Goal: Task Accomplishment & Management: Manage account settings

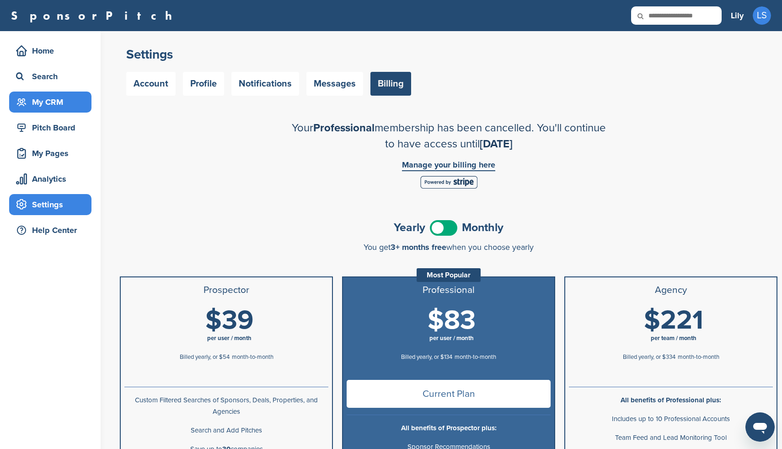
click at [38, 106] on div "My CRM" at bounding box center [53, 102] width 78 height 16
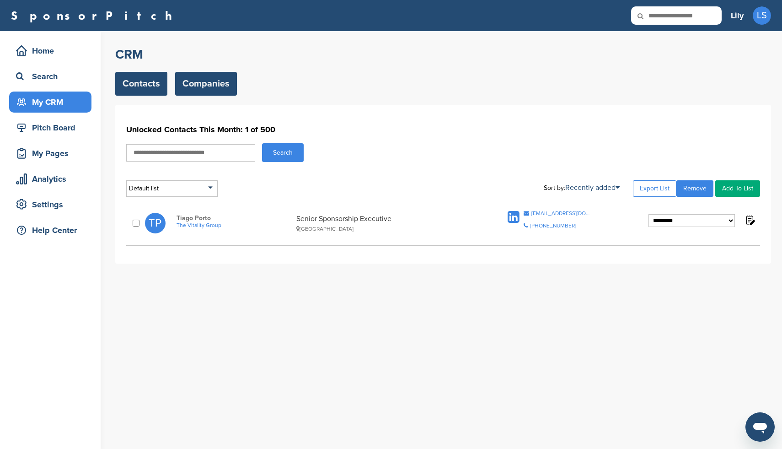
click at [209, 83] on link "Companies" at bounding box center [206, 84] width 62 height 24
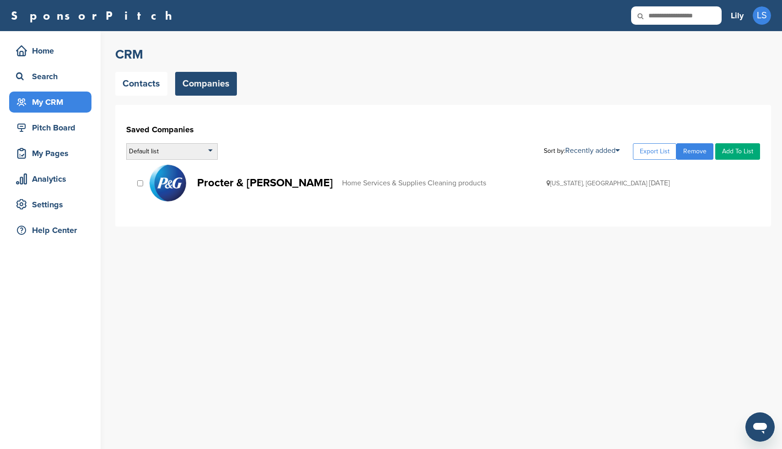
click at [205, 152] on div "Default list" at bounding box center [172, 151] width 92 height 16
click at [300, 143] on div "Default list Default List Sort by: Recently added Recently added Company Name E…" at bounding box center [443, 151] width 634 height 16
click at [44, 80] on div "Search" at bounding box center [53, 76] width 78 height 16
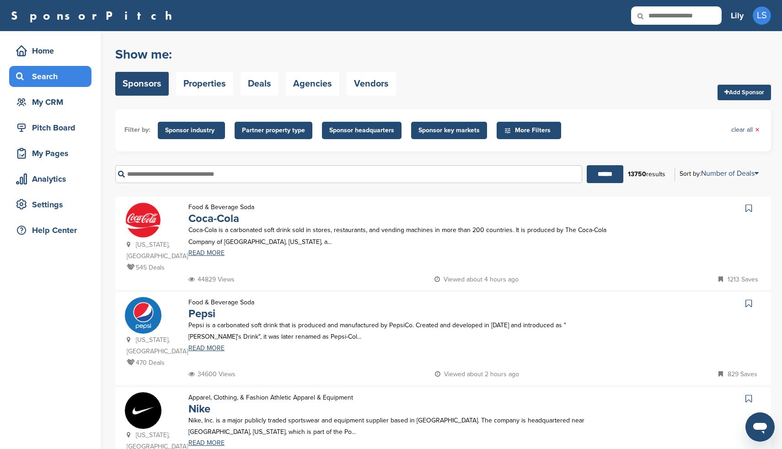
click at [528, 131] on span "More Filters" at bounding box center [530, 130] width 53 height 10
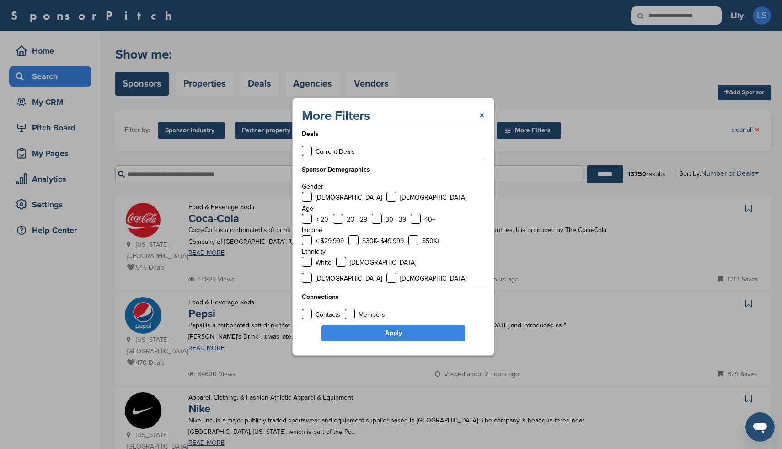
click at [482, 121] on link "×" at bounding box center [482, 116] width 5 height 16
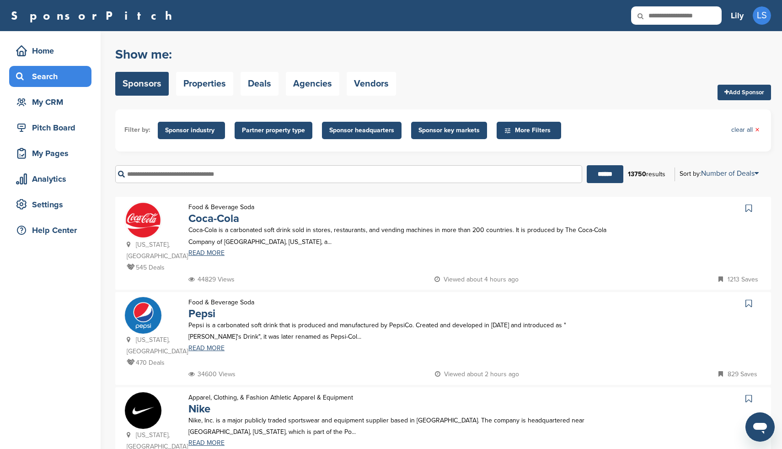
click at [185, 131] on span "Sponsor industry" at bounding box center [191, 130] width 53 height 10
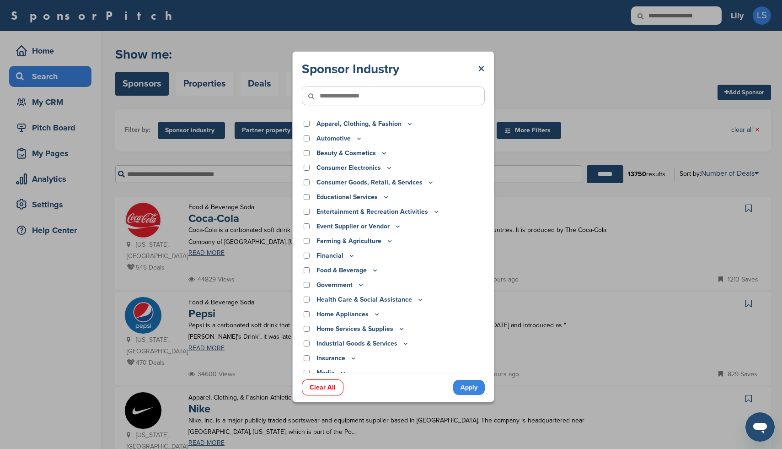
click at [385, 197] on icon at bounding box center [386, 197] width 3 height 1
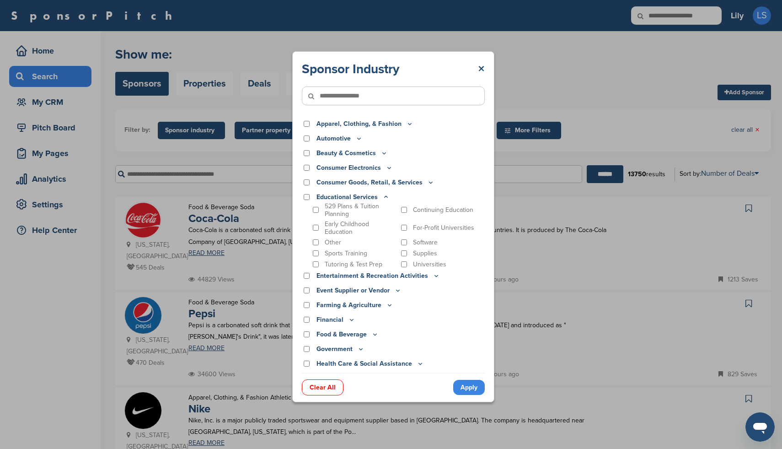
click at [384, 197] on icon at bounding box center [386, 197] width 7 height 8
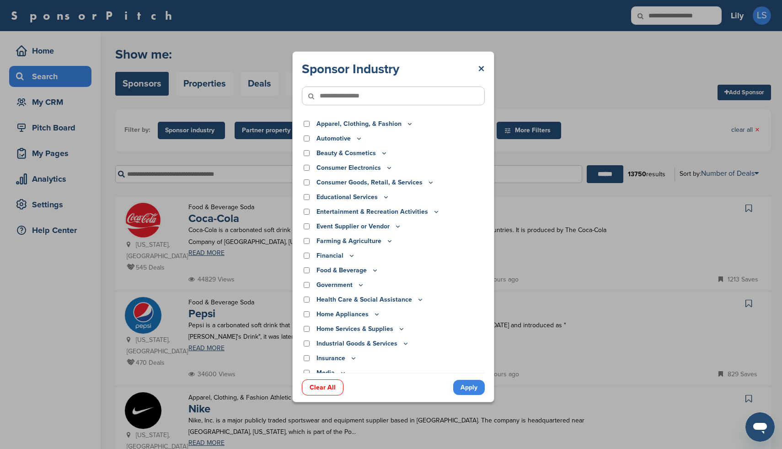
click at [430, 183] on icon at bounding box center [431, 182] width 3 height 1
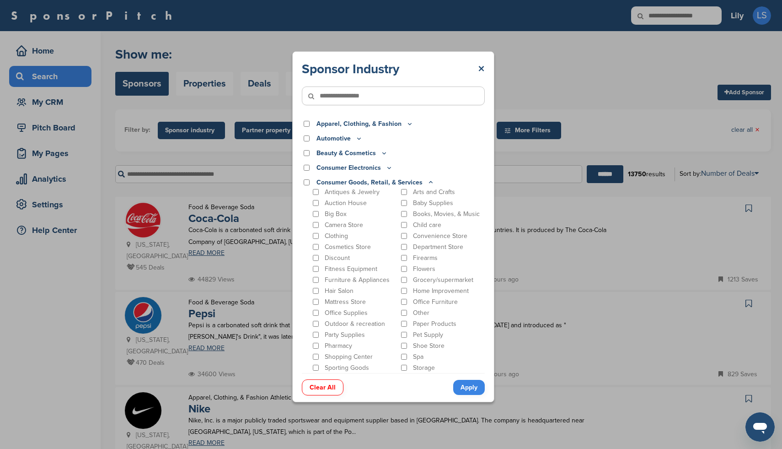
click at [430, 183] on icon at bounding box center [431, 181] width 3 height 1
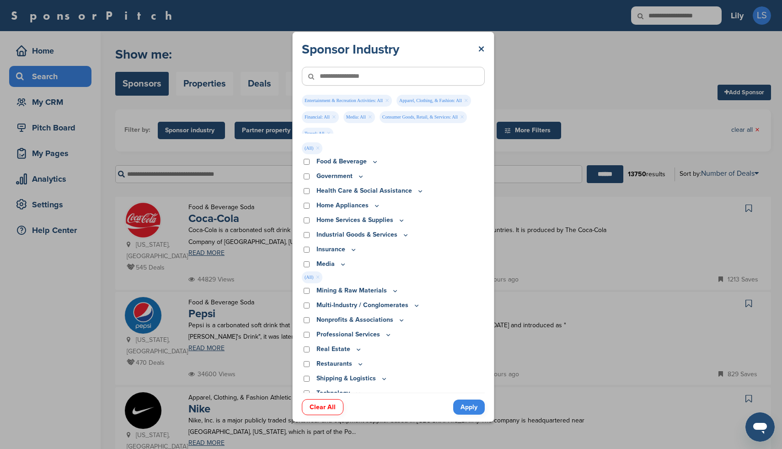
scroll to position [175, 0]
click at [469, 409] on link "Apply" at bounding box center [469, 406] width 32 height 15
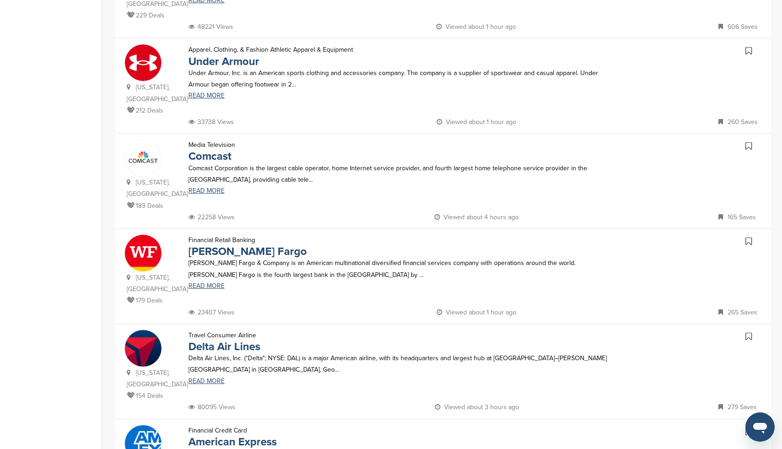
scroll to position [0, 0]
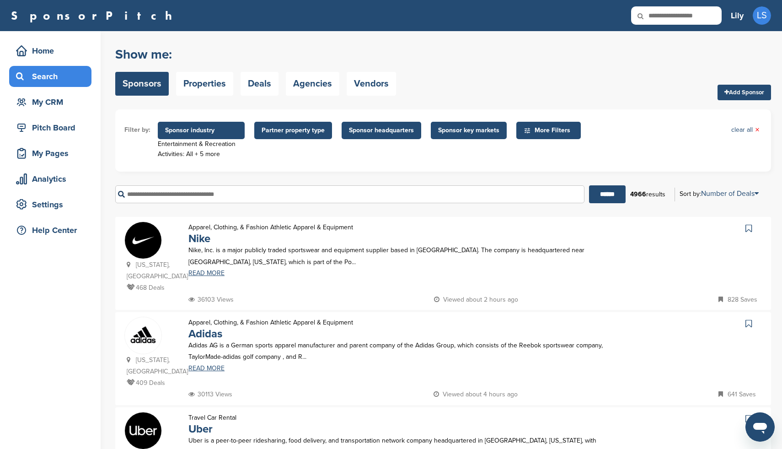
click at [441, 132] on span "Sponsor key markets" at bounding box center [468, 130] width 61 height 10
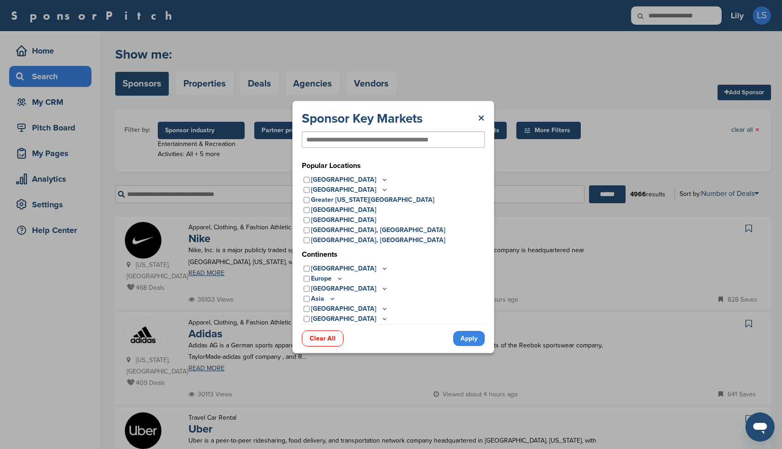
click at [341, 280] on icon at bounding box center [339, 279] width 7 height 8
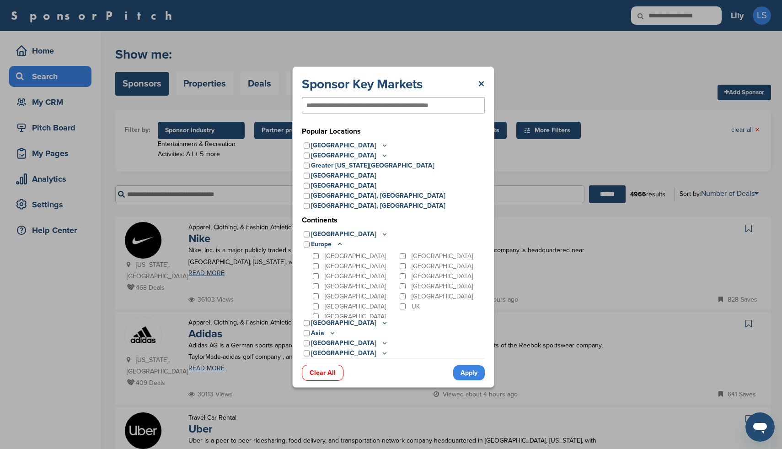
scroll to position [92, 0]
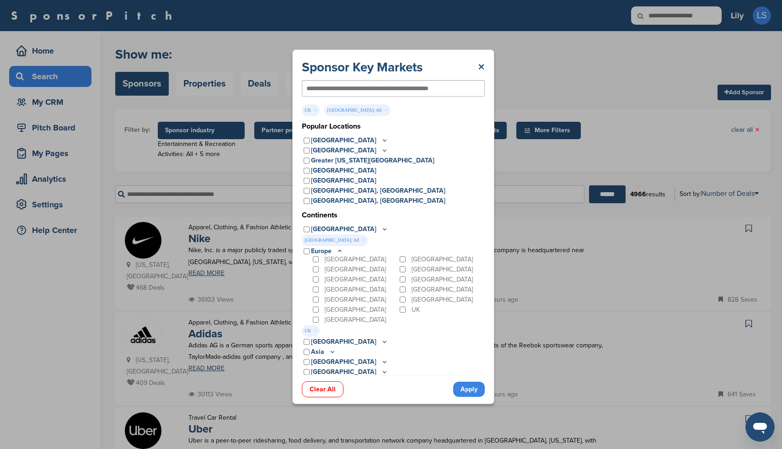
click at [471, 389] on link "Apply" at bounding box center [469, 389] width 32 height 15
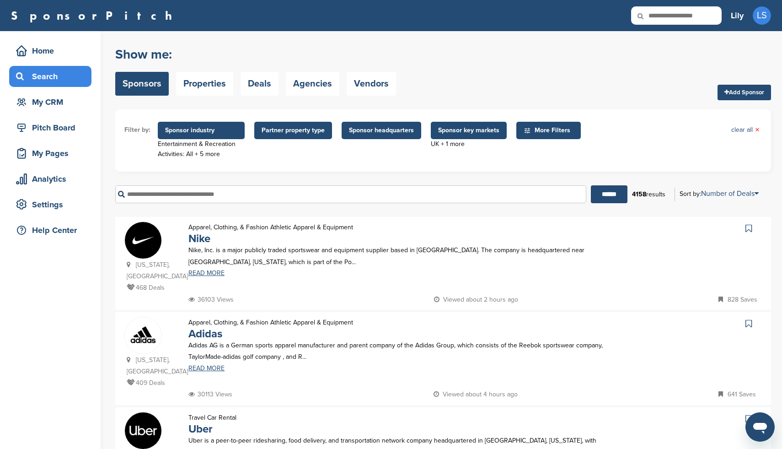
click at [543, 129] on span "More Filters" at bounding box center [550, 130] width 53 height 10
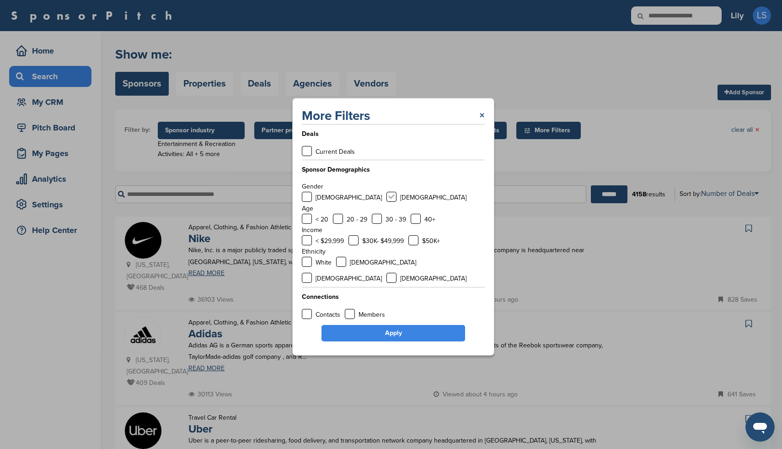
click at [387, 202] on label at bounding box center [392, 197] width 10 height 10
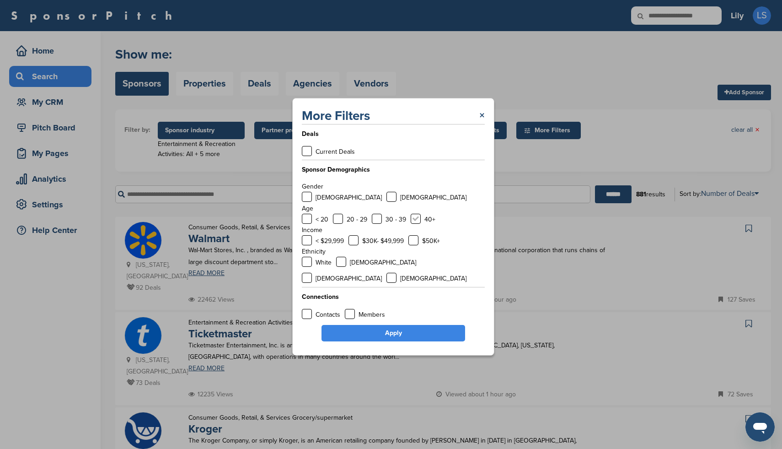
click at [415, 224] on label at bounding box center [416, 219] width 10 height 10
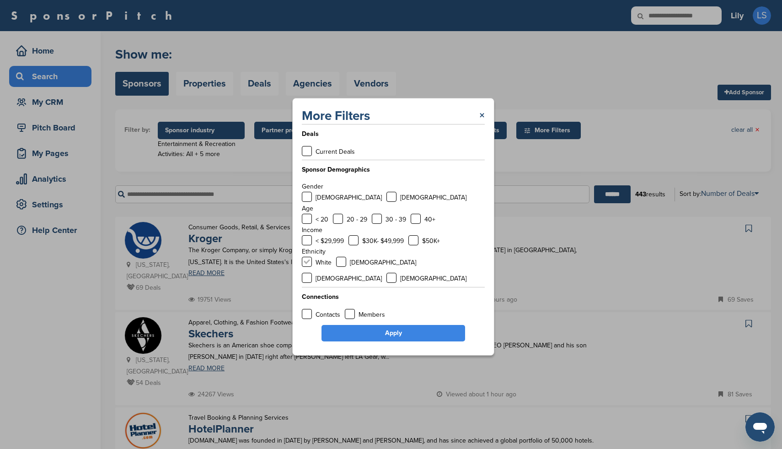
click at [307, 267] on label at bounding box center [307, 262] width 10 height 10
click at [387, 326] on link "Apply" at bounding box center [394, 333] width 144 height 16
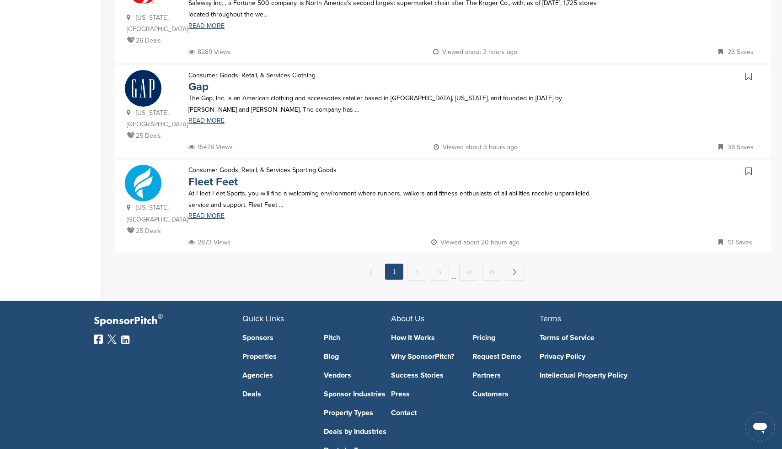
scroll to position [913, 0]
click at [414, 263] on link "2" at bounding box center [416, 271] width 19 height 17
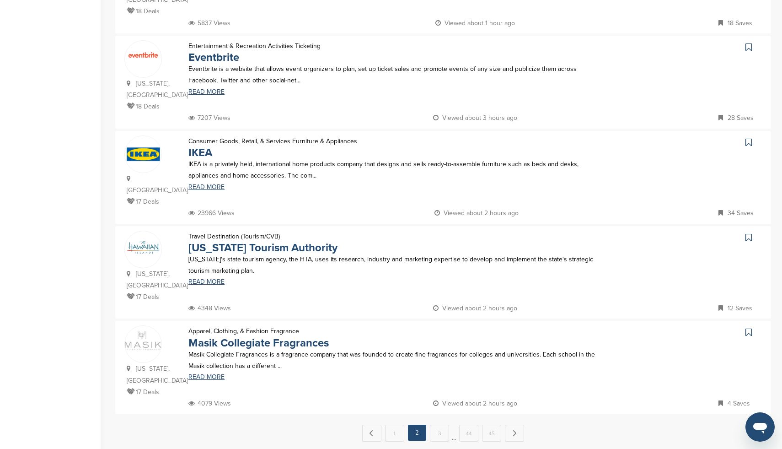
scroll to position [756, 0]
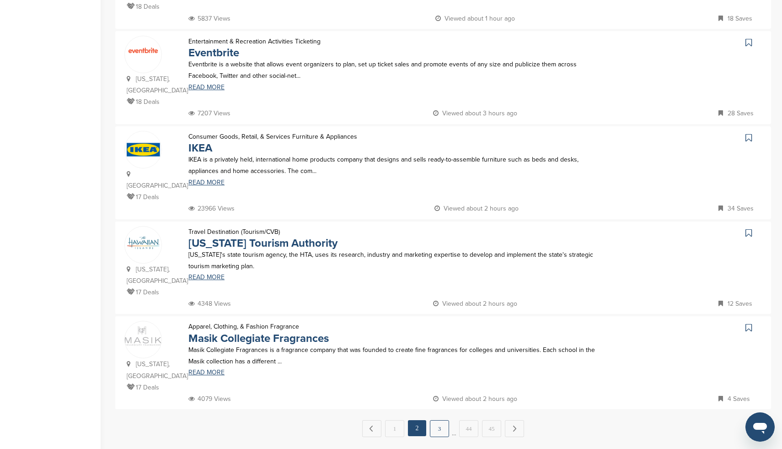
click at [437, 420] on link "3" at bounding box center [439, 428] width 19 height 17
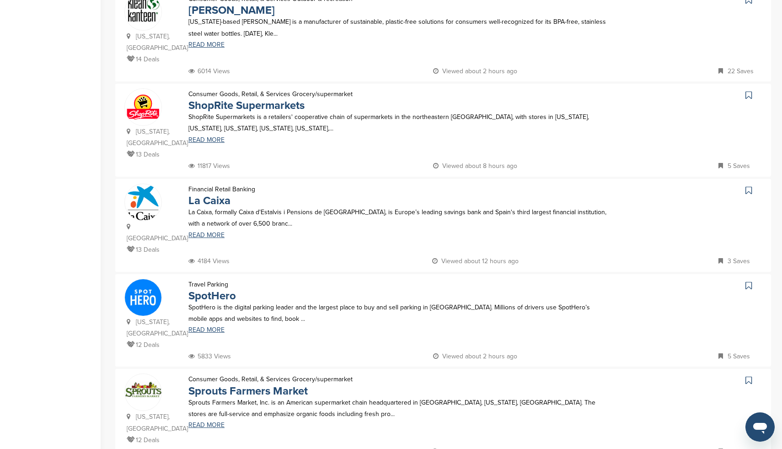
scroll to position [727, 0]
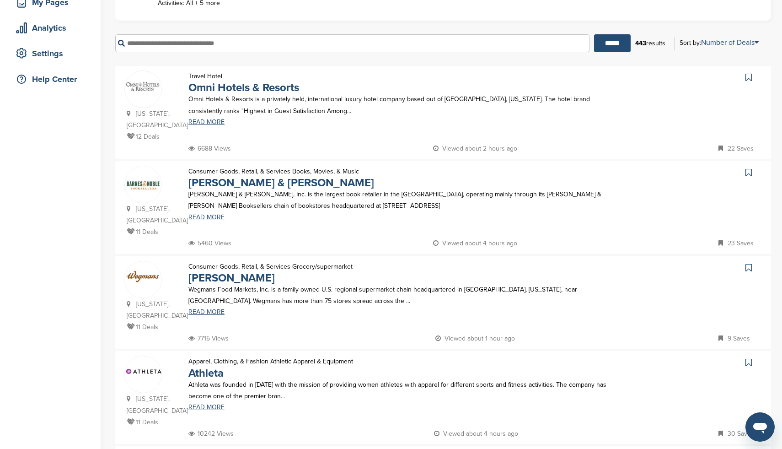
scroll to position [152, 0]
click at [210, 213] on link "READ MORE" at bounding box center [398, 216] width 419 height 6
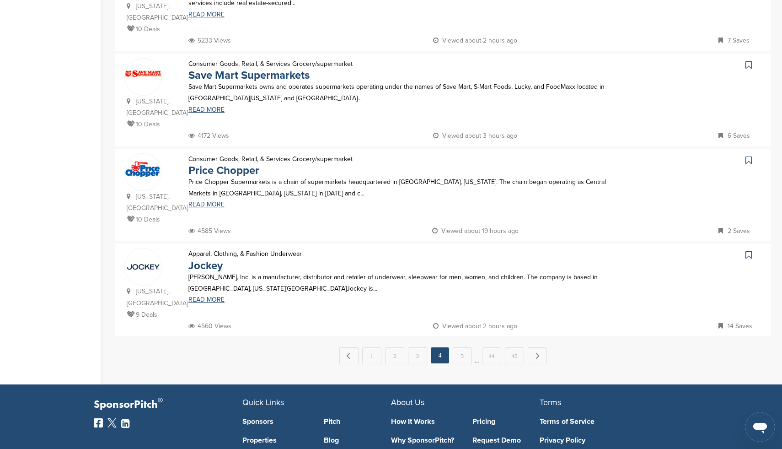
scroll to position [834, 0]
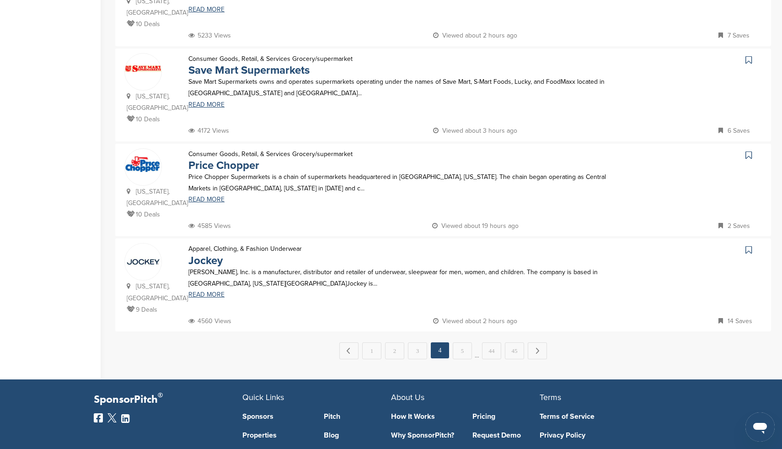
drag, startPoint x: 461, startPoint y: 315, endPoint x: 367, endPoint y: 304, distance: 94.0
click at [327, 273] on div "Apparel, Clothing, & Fashion Underwear Jockey Jockey International, Inc. is a m…" at bounding box center [397, 279] width 437 height 72
click at [213, 291] on link "READ MORE" at bounding box center [398, 294] width 419 height 6
click at [468, 342] on link "5" at bounding box center [462, 350] width 19 height 17
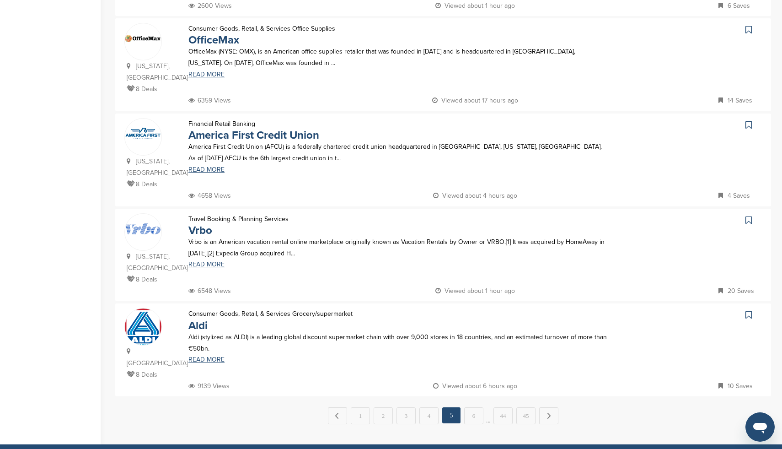
scroll to position [775, 0]
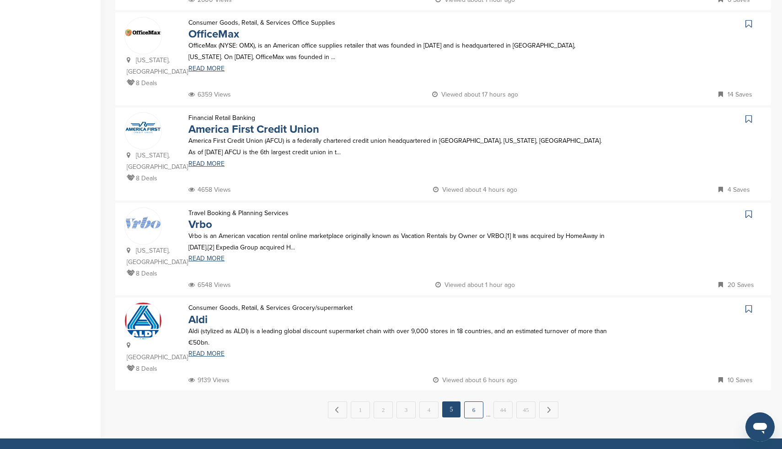
click at [472, 401] on link "6" at bounding box center [473, 409] width 19 height 17
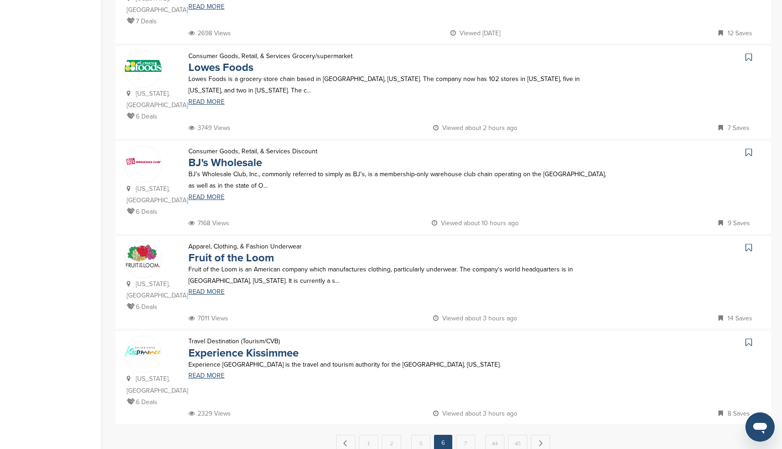
scroll to position [744, 0]
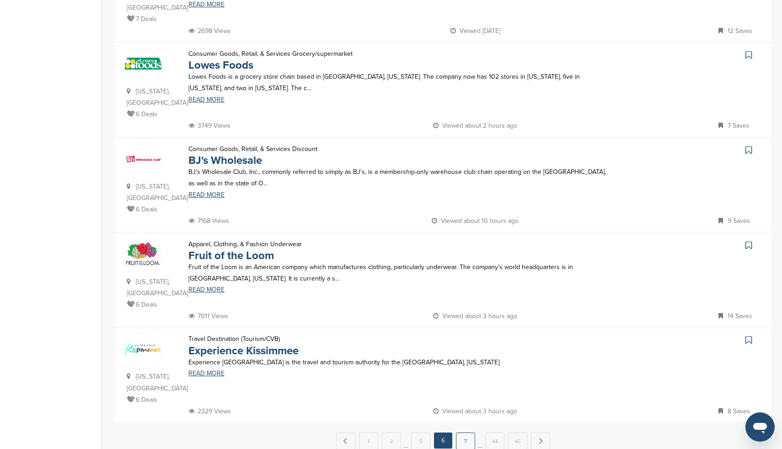
click at [466, 432] on link "7" at bounding box center [465, 440] width 19 height 17
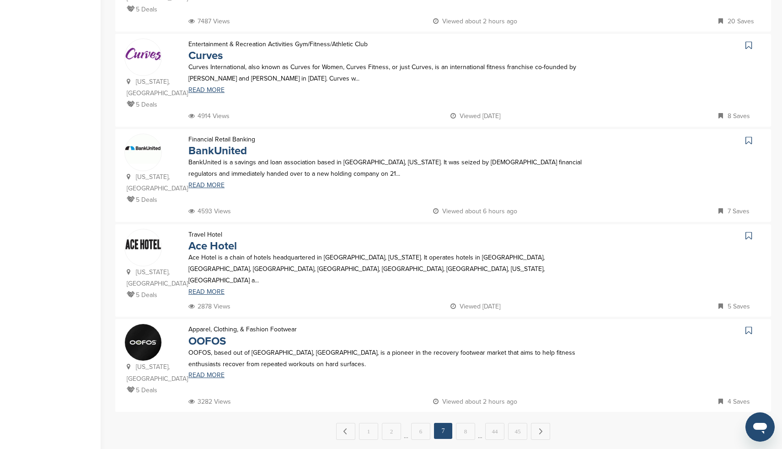
scroll to position [755, 0]
click at [464, 422] on link "8" at bounding box center [465, 430] width 19 height 17
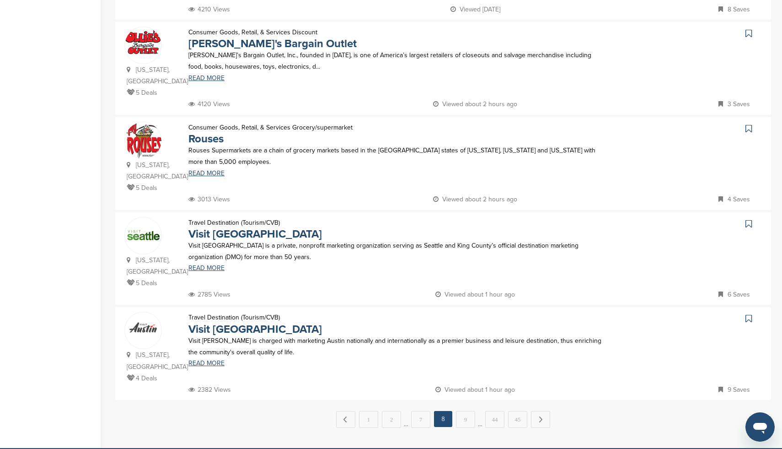
scroll to position [776, 0]
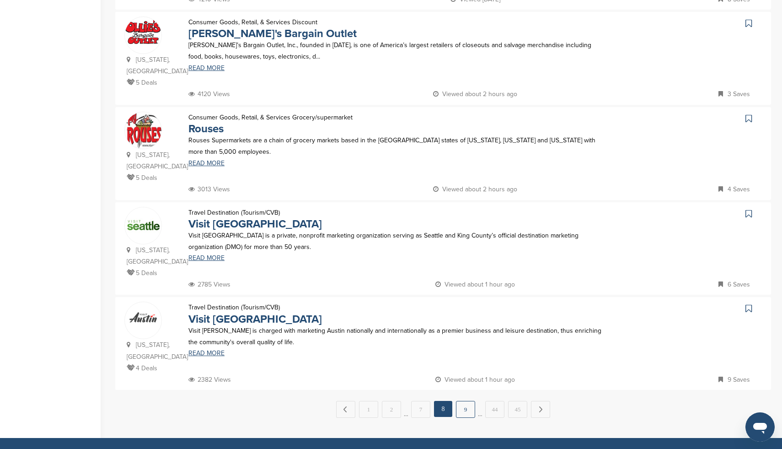
click at [466, 401] on link "9" at bounding box center [465, 409] width 19 height 17
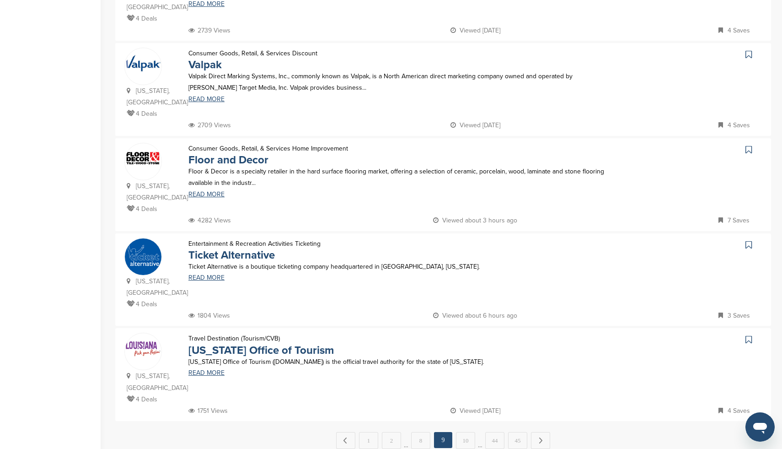
scroll to position [745, 0]
click at [464, 431] on link "10" at bounding box center [465, 439] width 19 height 17
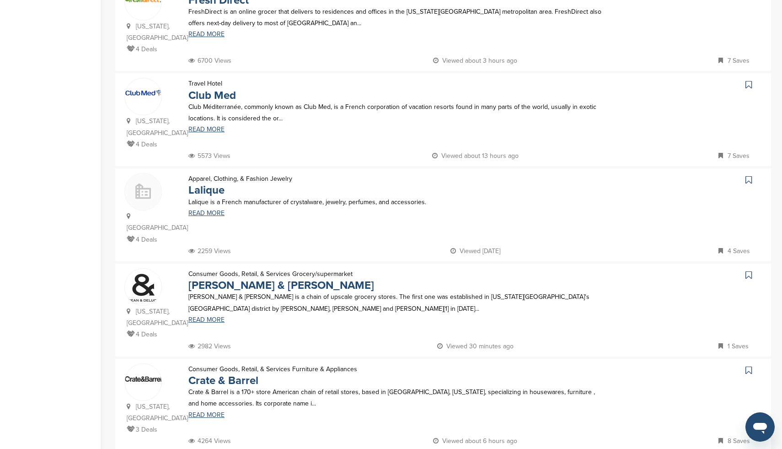
scroll to position [0, 0]
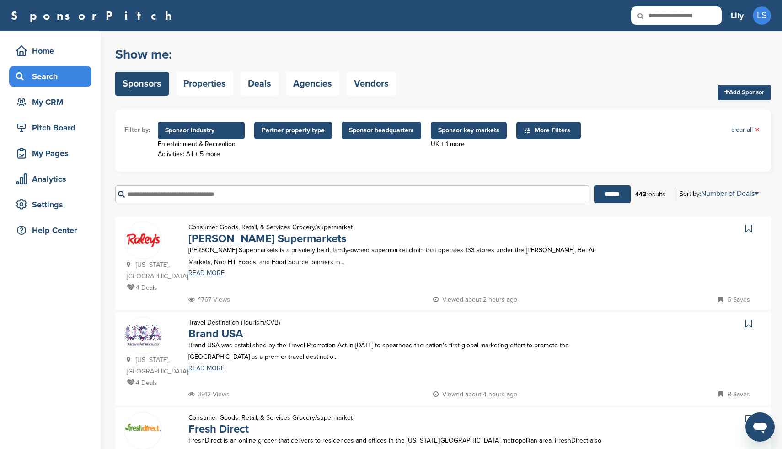
click at [476, 129] on span "Sponsor key markets" at bounding box center [468, 130] width 61 height 10
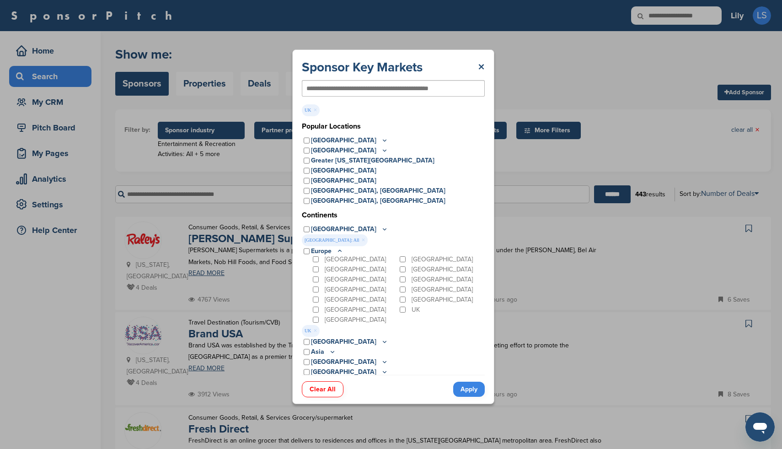
click at [467, 388] on link "Apply" at bounding box center [469, 389] width 32 height 15
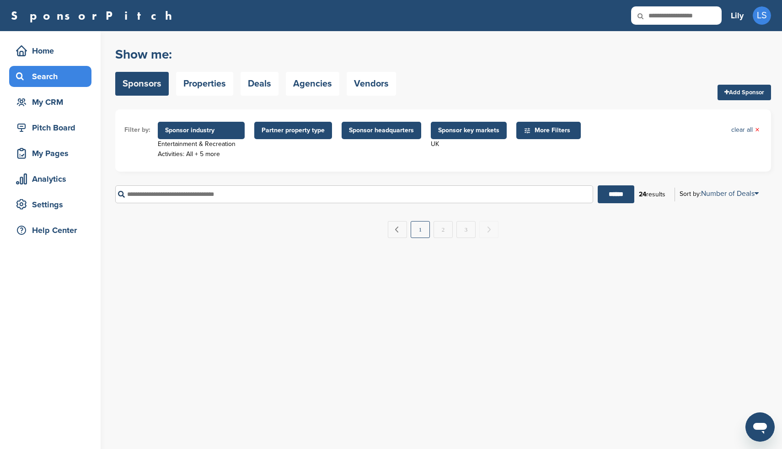
click at [422, 233] on link "1" at bounding box center [420, 229] width 19 height 17
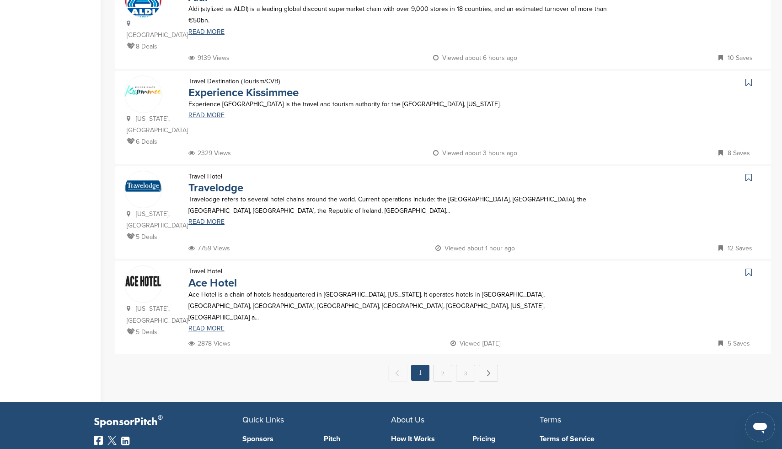
scroll to position [816, 0]
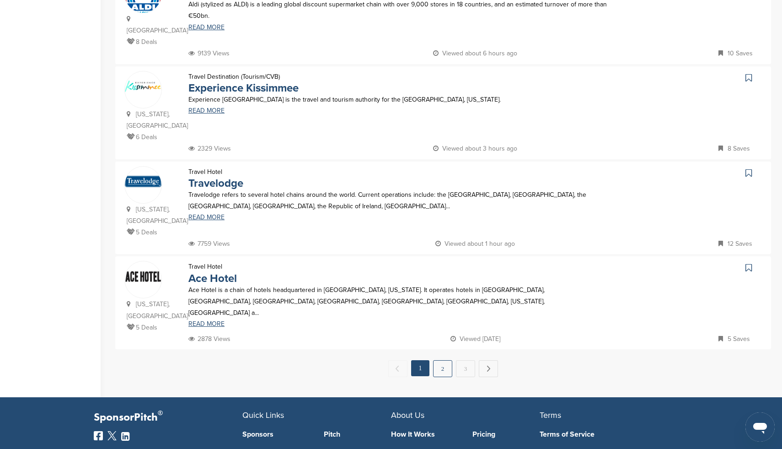
click at [443, 360] on link "2" at bounding box center [442, 368] width 19 height 17
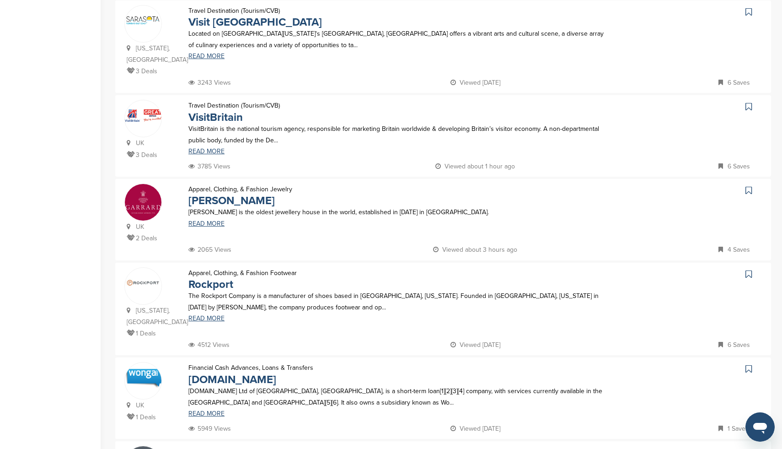
scroll to position [401, 0]
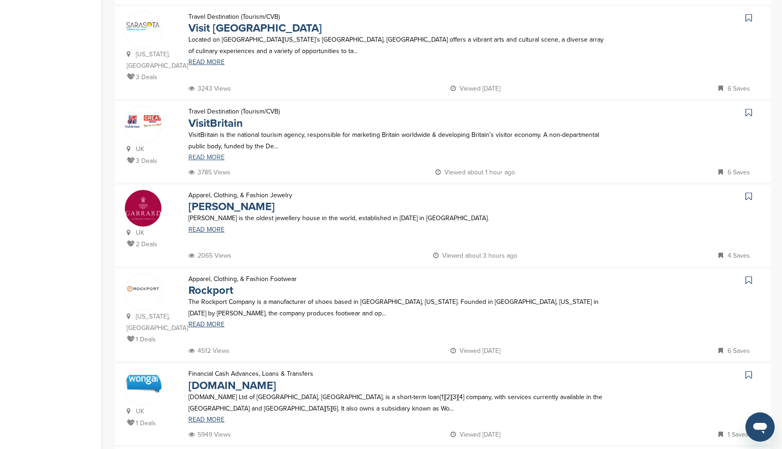
click at [214, 154] on link "READ MORE" at bounding box center [398, 157] width 419 height 6
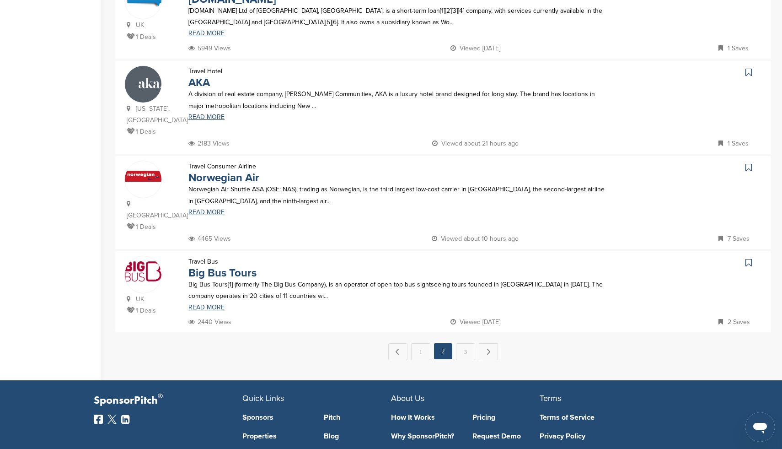
scroll to position [789, 0]
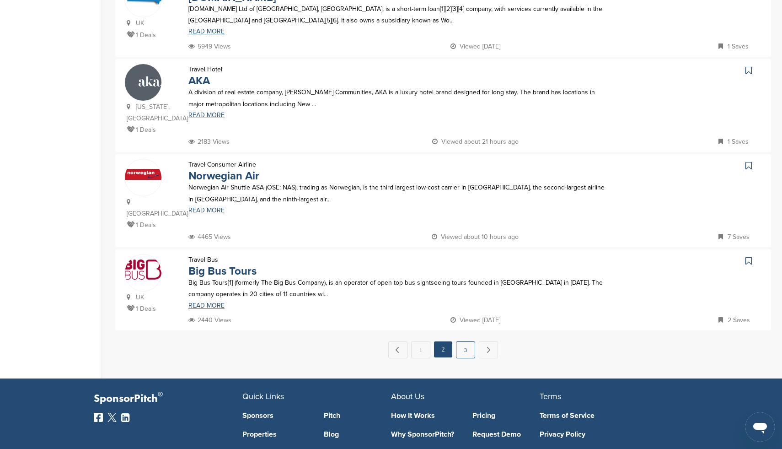
click at [462, 341] on link "3" at bounding box center [465, 349] width 19 height 17
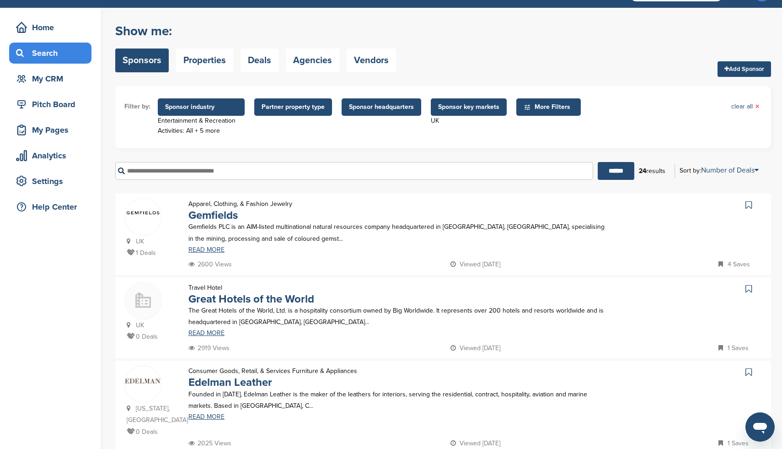
scroll to position [0, 0]
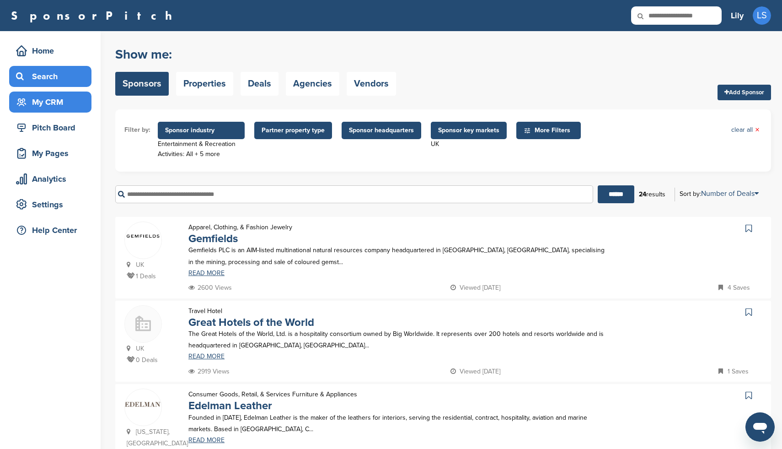
click at [46, 99] on div "My CRM" at bounding box center [53, 102] width 78 height 16
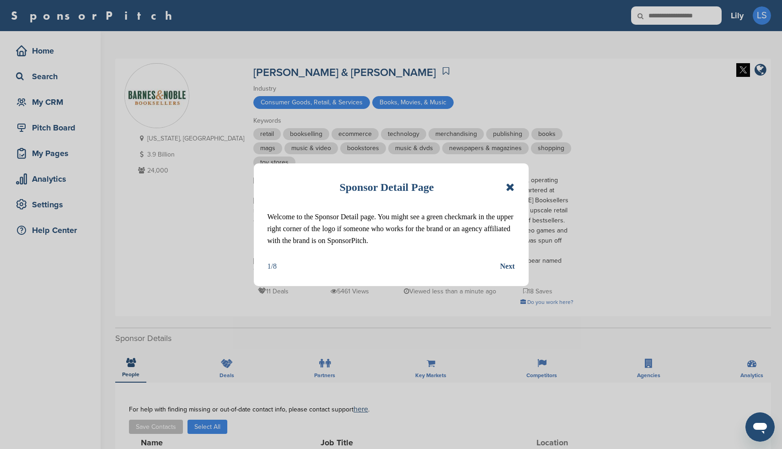
click at [511, 183] on icon at bounding box center [510, 187] width 9 height 11
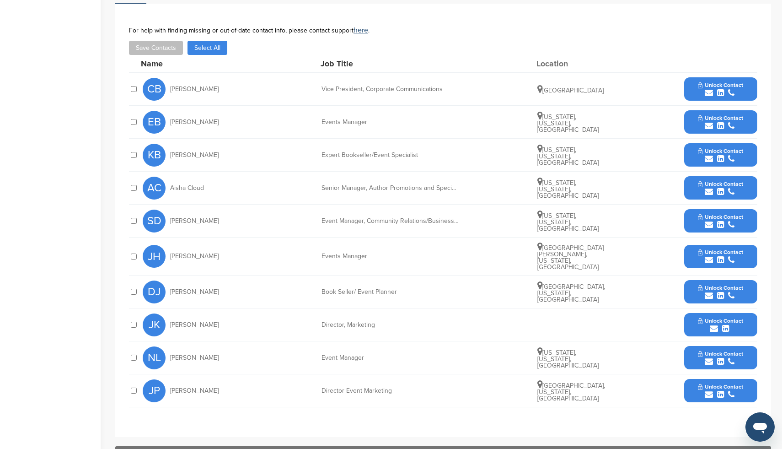
scroll to position [379, 0]
click at [158, 40] on button "Save Contacts" at bounding box center [156, 47] width 54 height 14
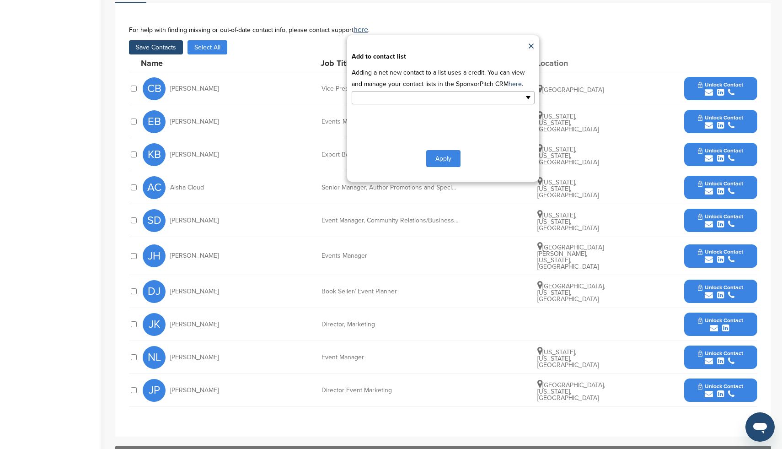
click at [454, 91] on ul at bounding box center [443, 97] width 183 height 13
click at [453, 105] on li "Default List" at bounding box center [443, 112] width 182 height 16
click at [441, 152] on button "Apply" at bounding box center [443, 160] width 34 height 17
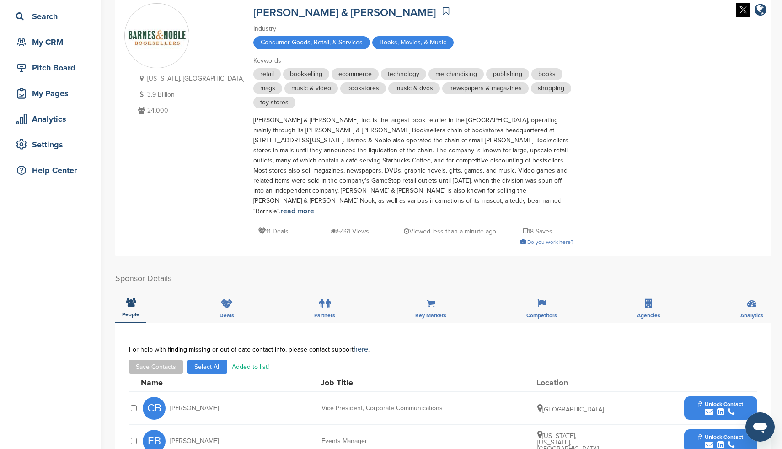
scroll to position [0, 0]
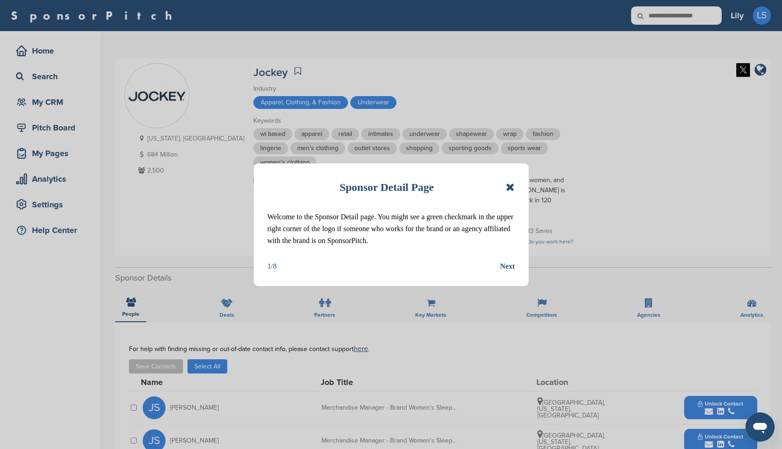
click at [512, 186] on icon at bounding box center [510, 187] width 9 height 11
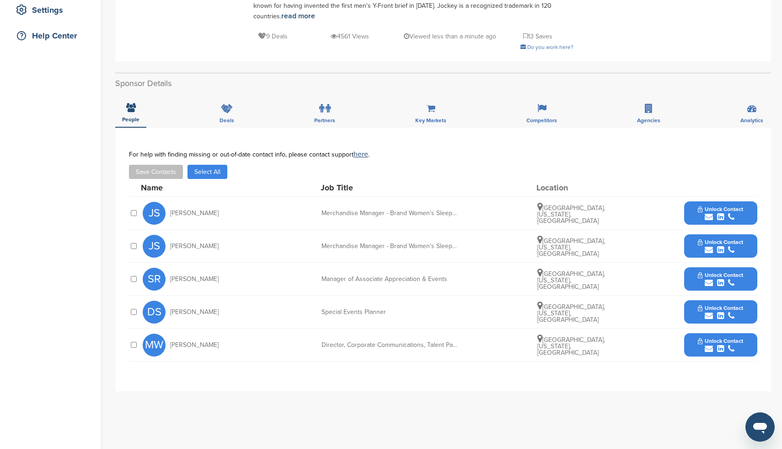
scroll to position [196, 0]
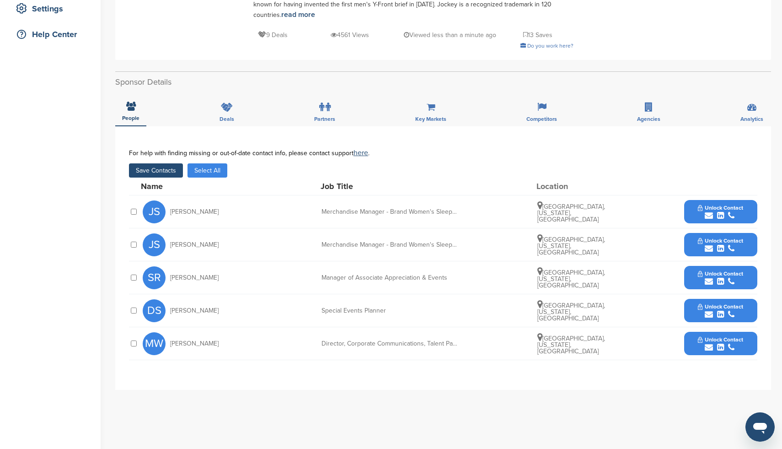
click at [155, 163] on button "Save Contacts" at bounding box center [156, 170] width 54 height 14
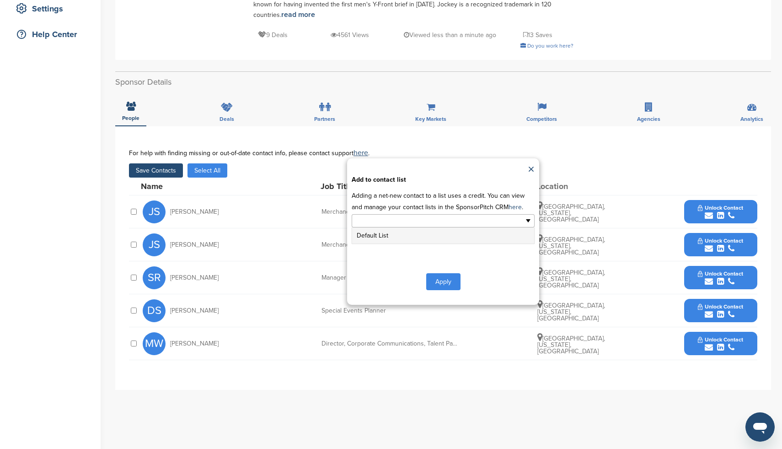
click at [405, 216] on input "text" at bounding box center [404, 221] width 96 height 11
click at [405, 228] on li "Default List" at bounding box center [443, 235] width 182 height 16
click at [442, 275] on button "Apply" at bounding box center [443, 283] width 34 height 17
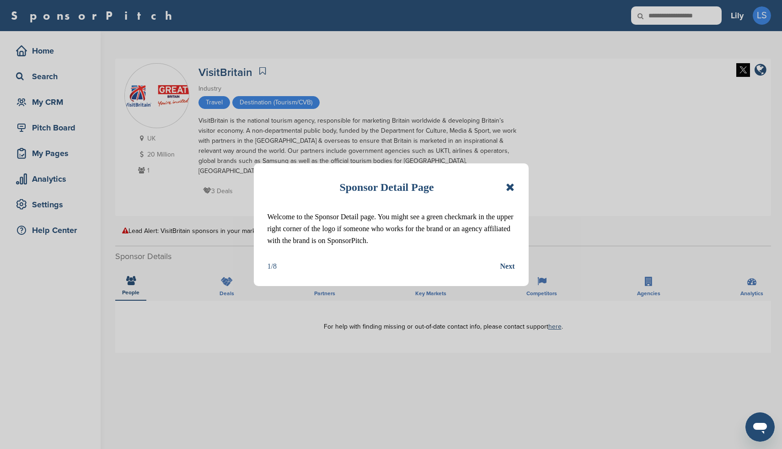
click at [513, 187] on icon at bounding box center [510, 187] width 9 height 11
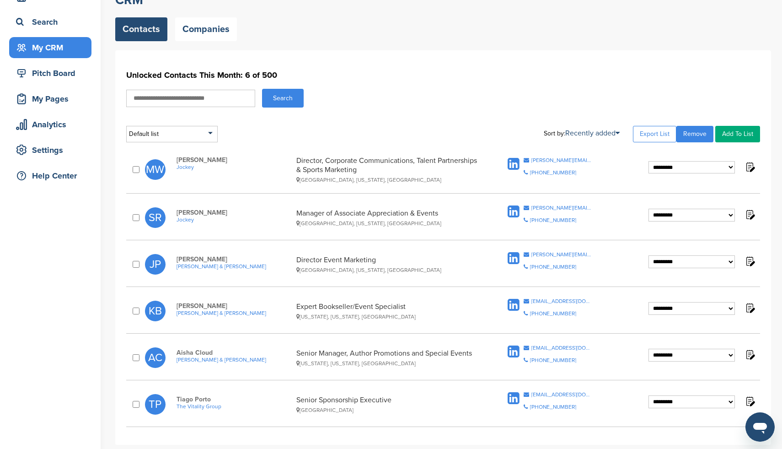
scroll to position [56, 0]
